Goal: Information Seeking & Learning: Learn about a topic

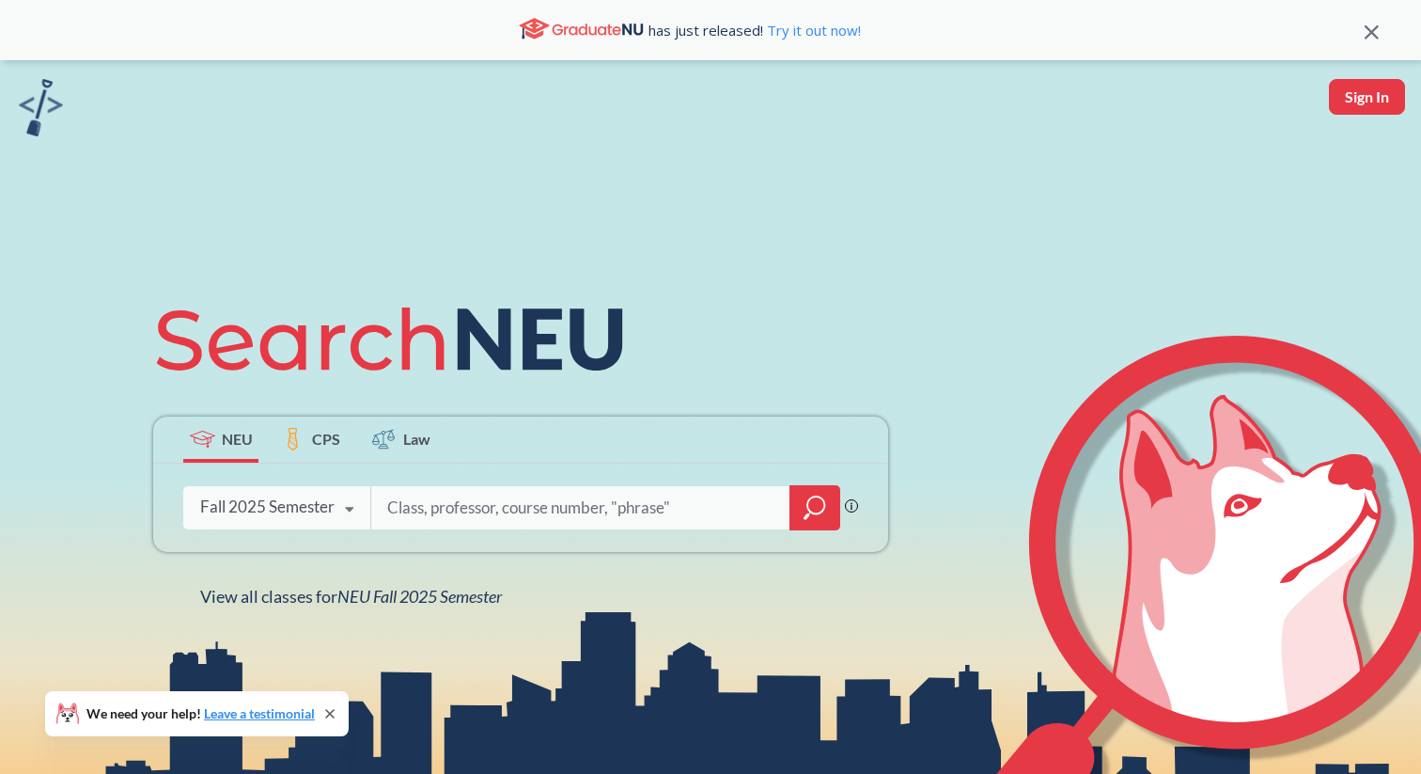
click at [291, 521] on div "Fall 2025 Semester Fall 2025 Semester Summer 2 2025 Semester Summer Full 2025 S…" at bounding box center [276, 506] width 187 height 47
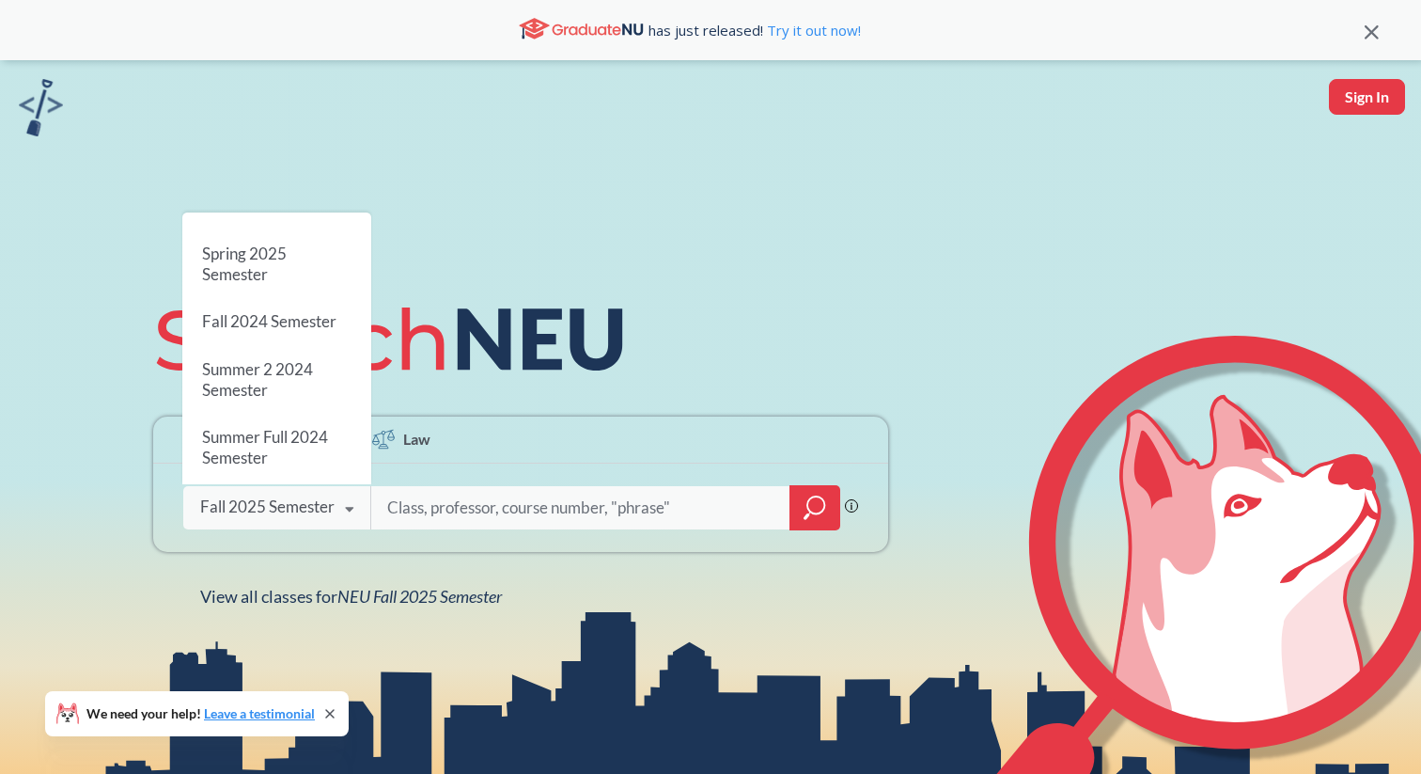
scroll to position [367, 0]
click at [454, 521] on input "search" at bounding box center [580, 507] width 391 height 39
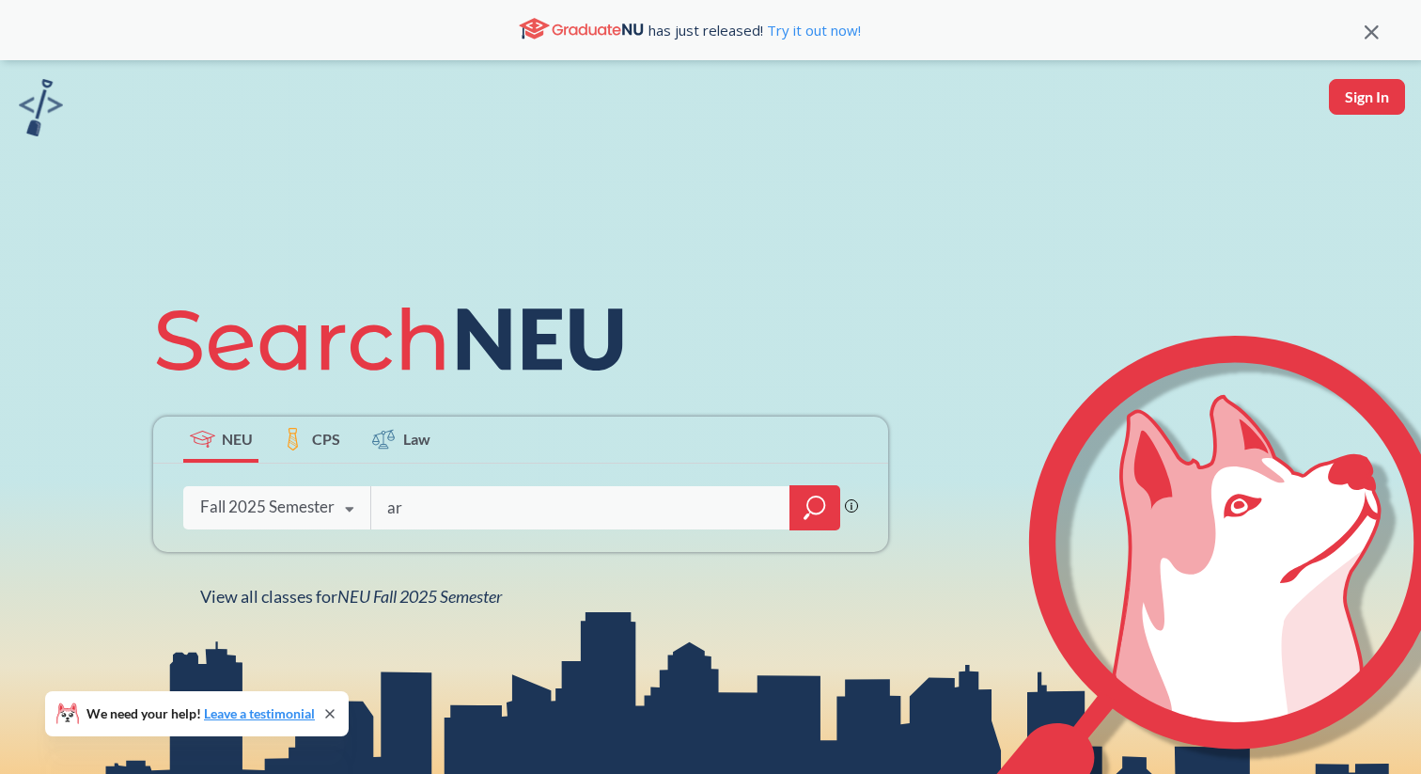
type input "a"
click at [549, 520] on input "search" at bounding box center [580, 507] width 391 height 39
type input "m"
click at [621, 515] on input "search" at bounding box center [580, 507] width 391 height 39
type input "number theory"
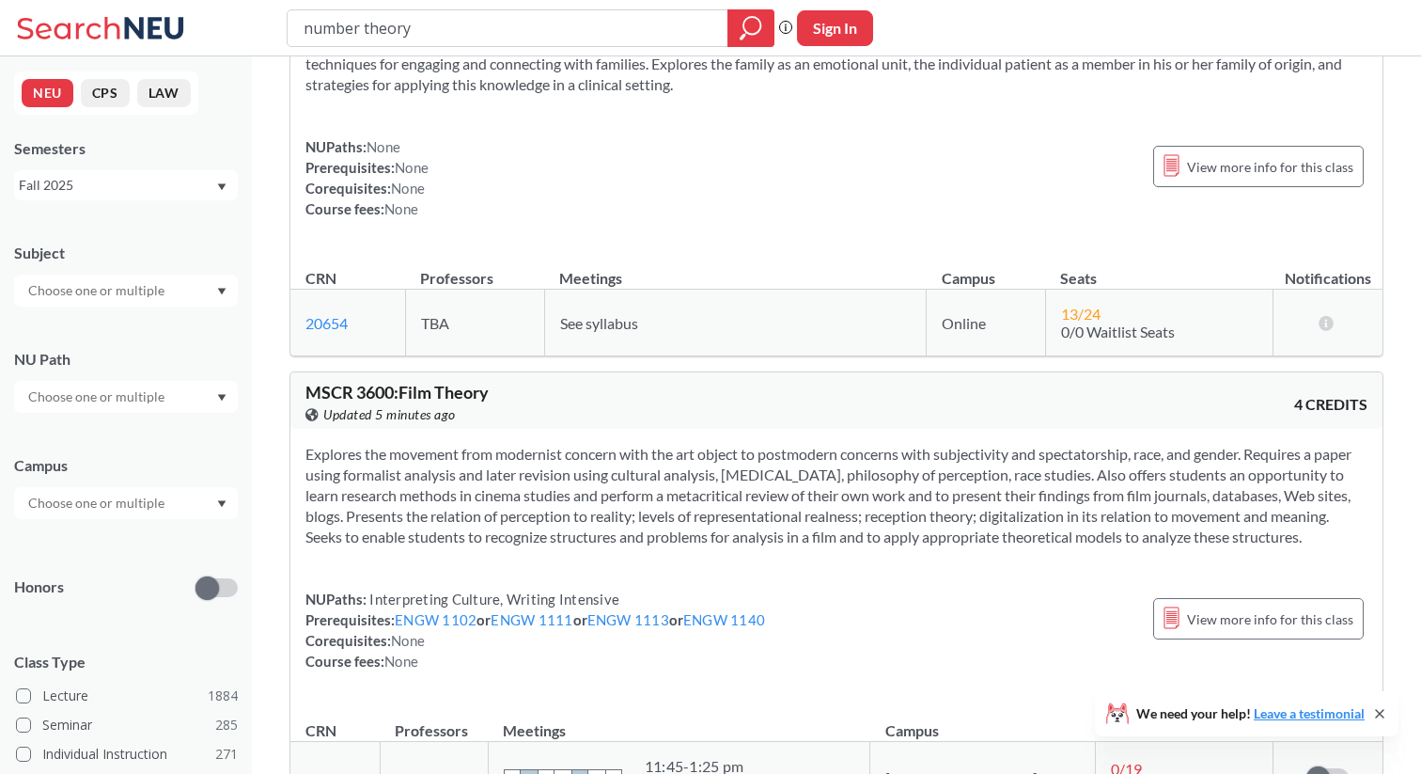
scroll to position [2114, 0]
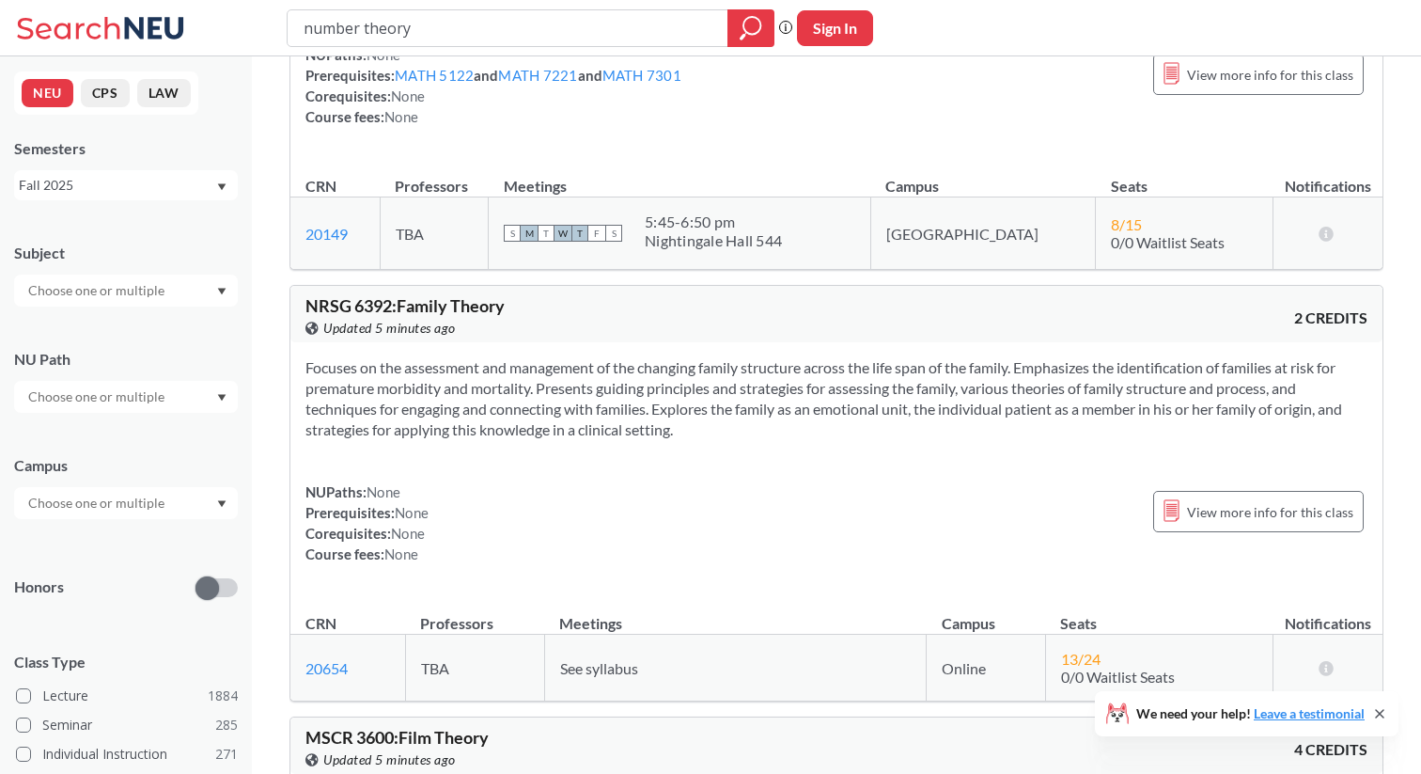
click at [136, 201] on div "NEU CPS LAW Semesters Fall 2025 Subject NU Path Campus Honors Class Type Lectur…" at bounding box center [126, 414] width 252 height 717
click at [149, 188] on div "Fall 2025" at bounding box center [117, 185] width 196 height 21
click at [125, 327] on div "Spring 2025" at bounding box center [126, 340] width 224 height 52
